Goal: Go to known website: Access a specific website the user already knows

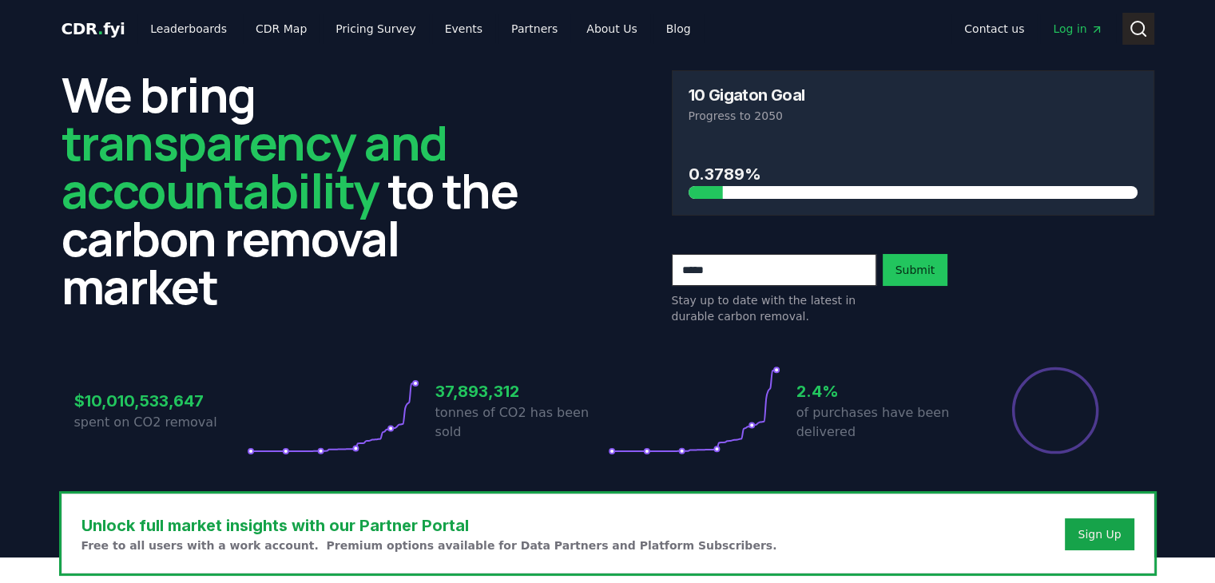
click at [1146, 27] on icon at bounding box center [1137, 28] width 19 height 19
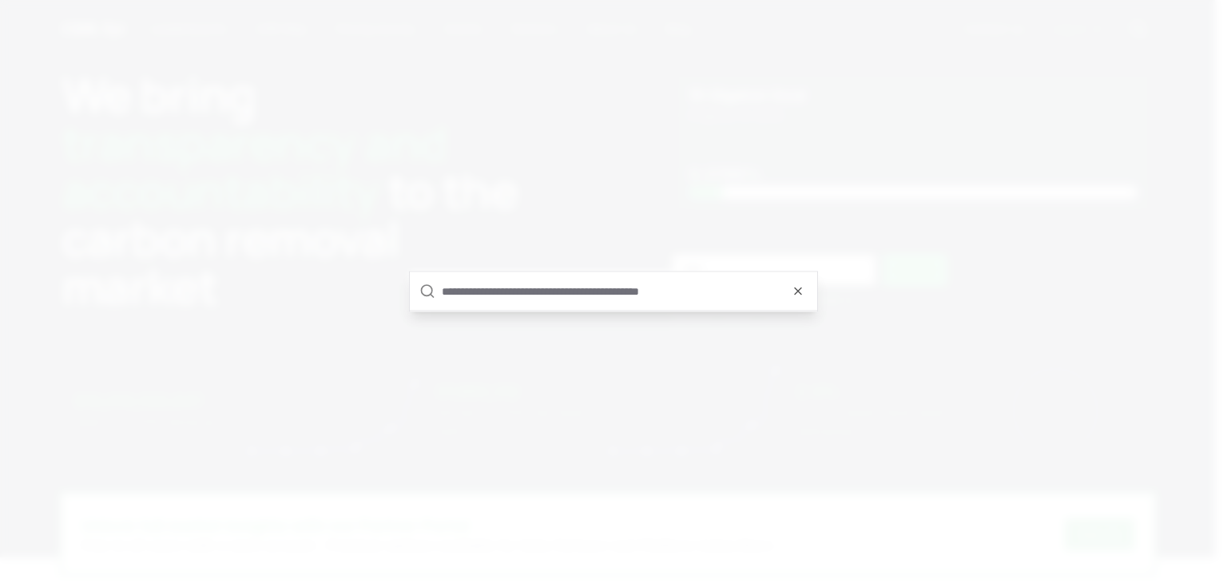
click at [608, 290] on input "text" at bounding box center [625, 291] width 366 height 38
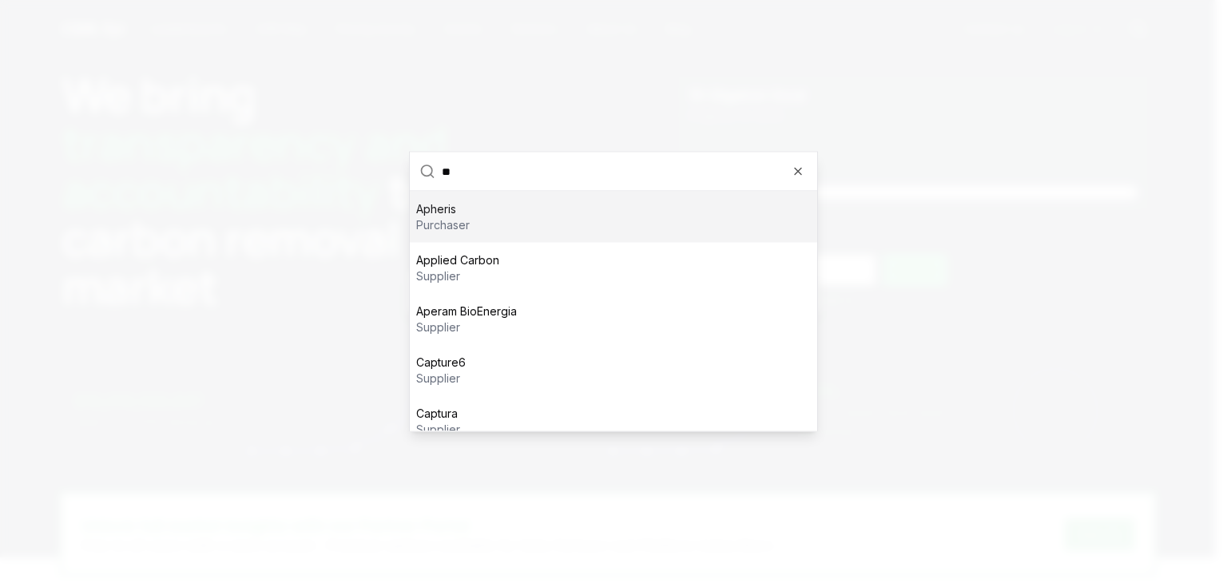
type input "***"
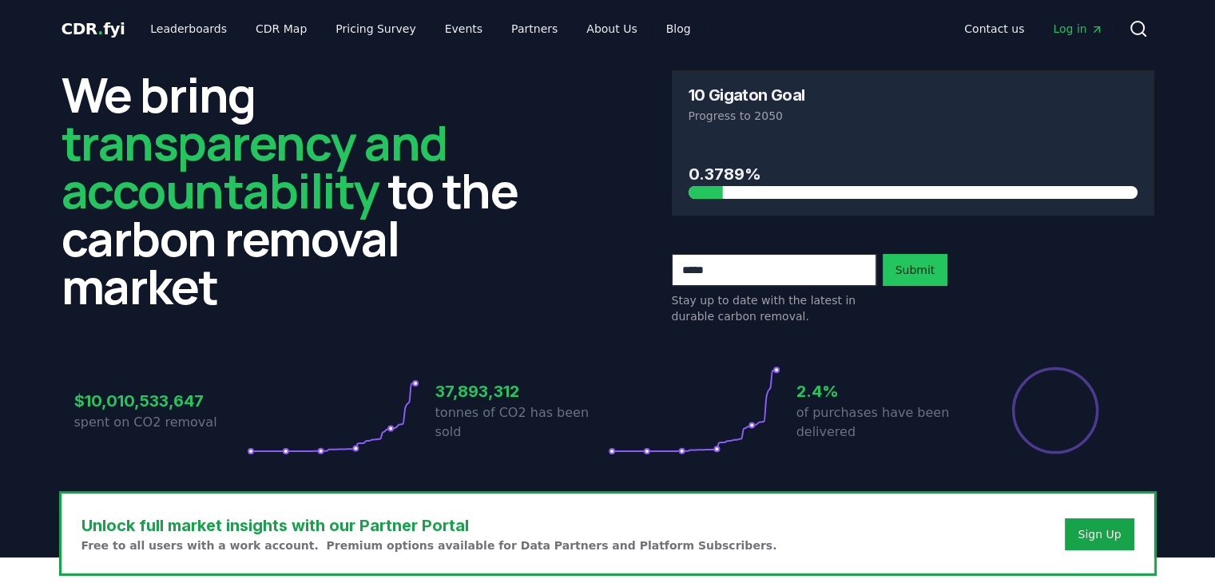
click at [1088, 29] on span "Log in" at bounding box center [1078, 29] width 50 height 16
